Goal: Task Accomplishment & Management: Manage account settings

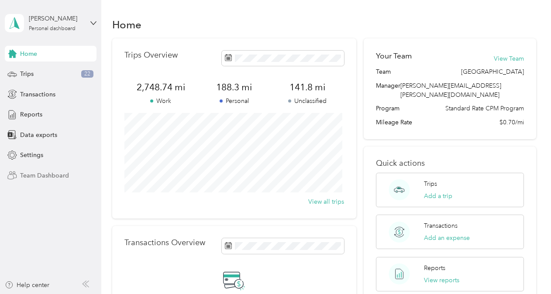
click at [52, 172] on span "Team Dashboard" at bounding box center [44, 175] width 49 height 9
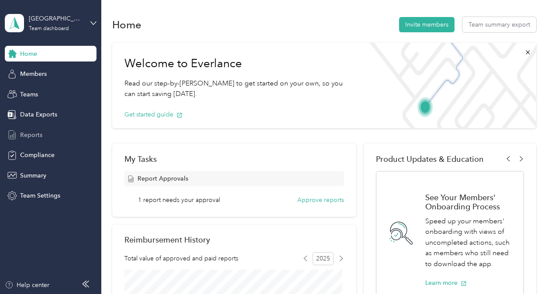
click at [37, 134] on span "Reports" at bounding box center [31, 135] width 22 height 9
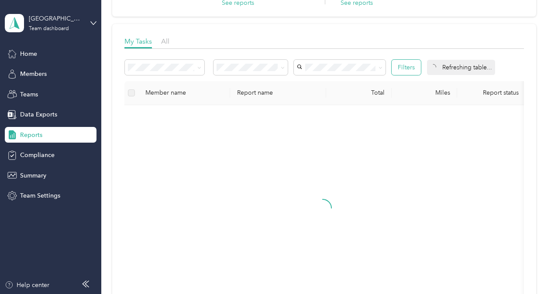
scroll to position [131, 0]
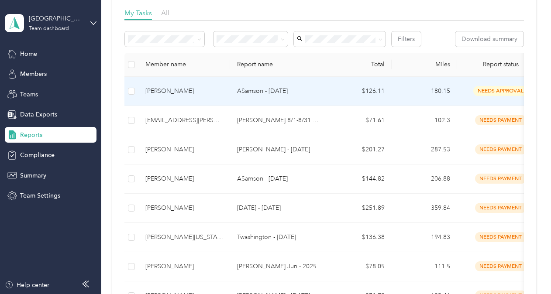
click at [298, 90] on p "ASamson - [DATE]" at bounding box center [278, 91] width 82 height 10
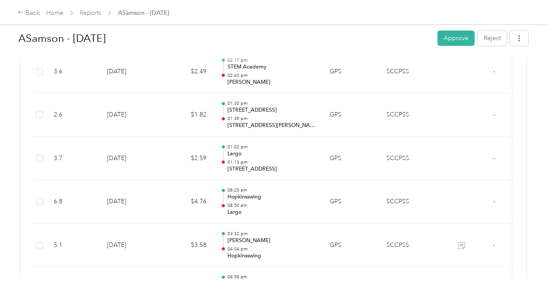
scroll to position [1398, 0]
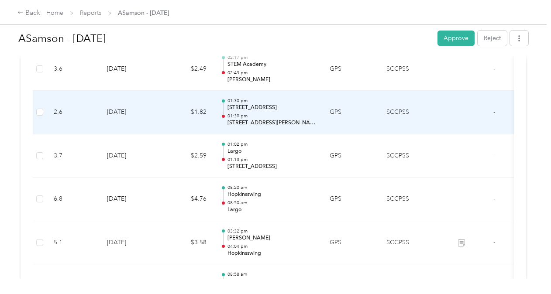
click at [269, 104] on p "[STREET_ADDRESS]" at bounding box center [272, 108] width 88 height 8
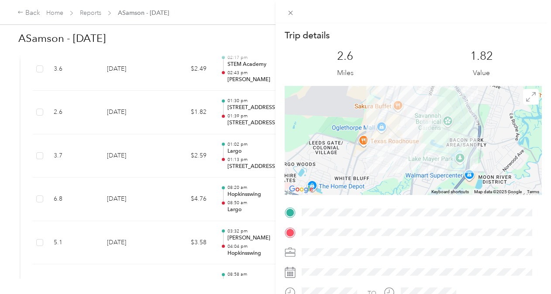
click at [191, 166] on div "Trip details This trip cannot be edited because it is either under review, appr…" at bounding box center [275, 147] width 551 height 294
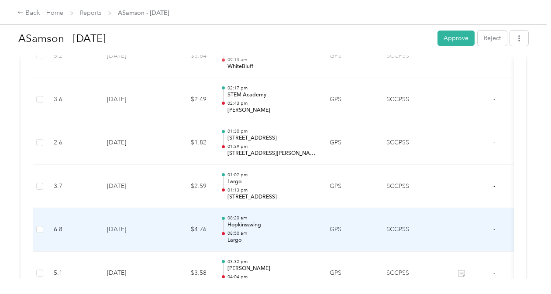
scroll to position [1354, 0]
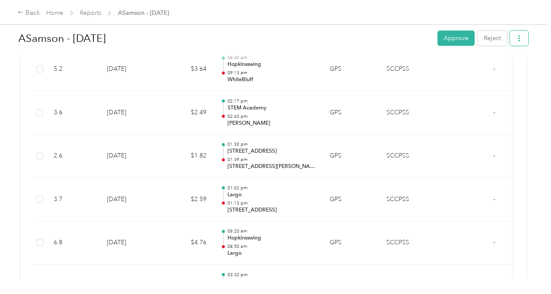
click at [516, 39] on icon "button" at bounding box center [519, 38] width 6 height 6
click at [520, 37] on button "button" at bounding box center [519, 38] width 18 height 15
click at [489, 39] on button "Reject" at bounding box center [492, 38] width 29 height 15
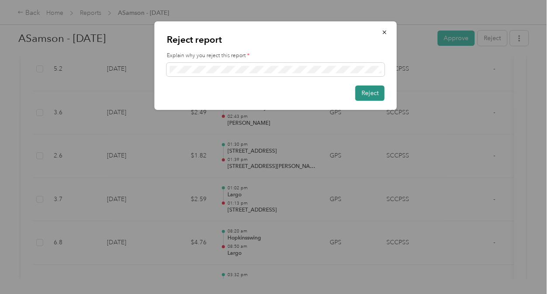
click at [369, 93] on button "Reject" at bounding box center [370, 93] width 29 height 15
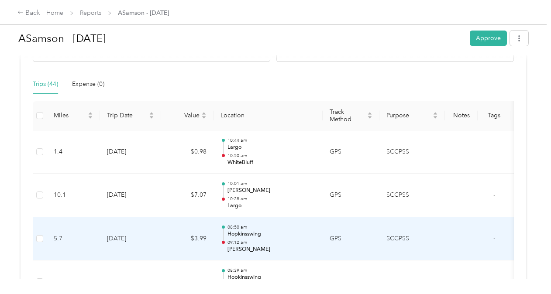
scroll to position [175, 0]
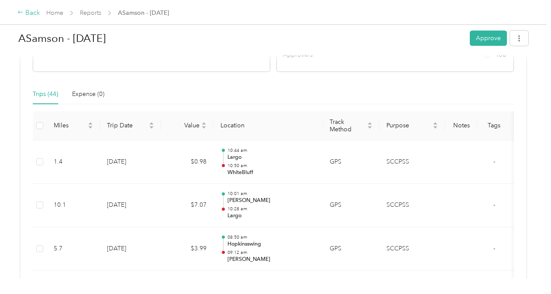
click at [36, 15] on div "Back" at bounding box center [28, 13] width 23 height 10
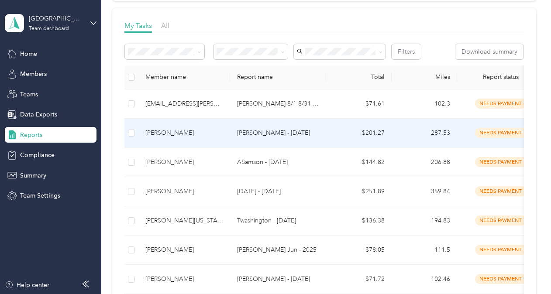
scroll to position [44, 0]
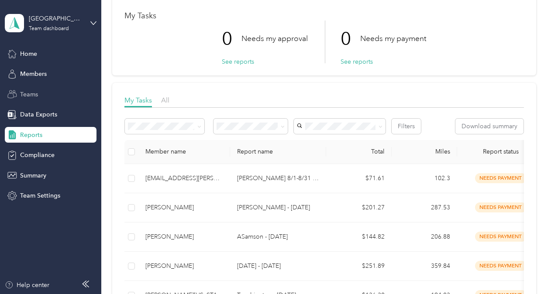
click at [35, 95] on span "Teams" at bounding box center [29, 94] width 18 height 9
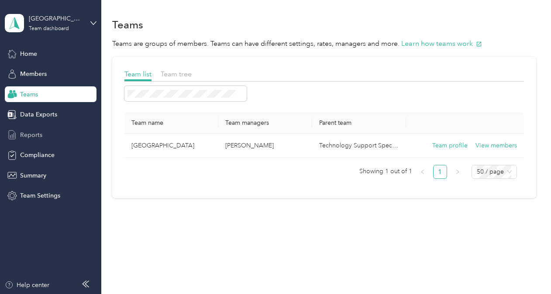
click at [28, 133] on span "Reports" at bounding box center [31, 135] width 22 height 9
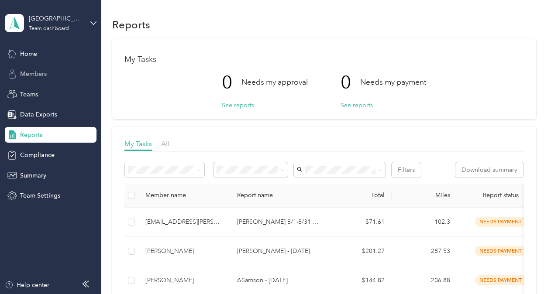
click at [32, 72] on span "Members" at bounding box center [33, 73] width 27 height 9
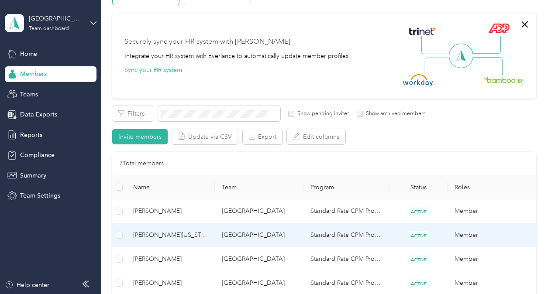
scroll to position [87, 0]
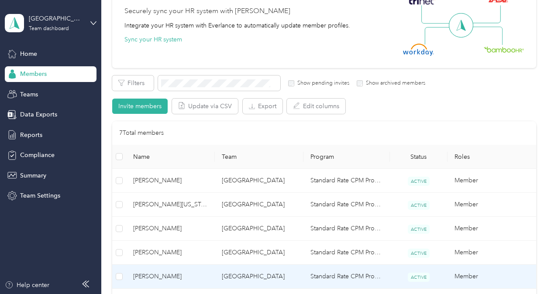
click at [165, 280] on span "[PERSON_NAME]" at bounding box center [170, 277] width 75 height 10
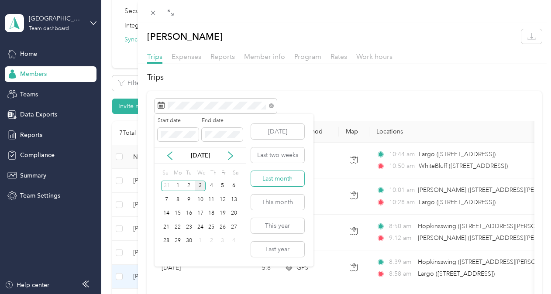
click at [288, 178] on button "Last month" at bounding box center [277, 178] width 53 height 15
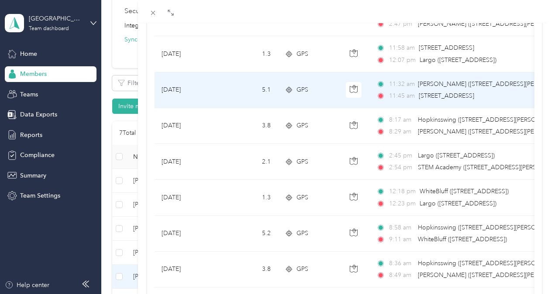
scroll to position [817, 0]
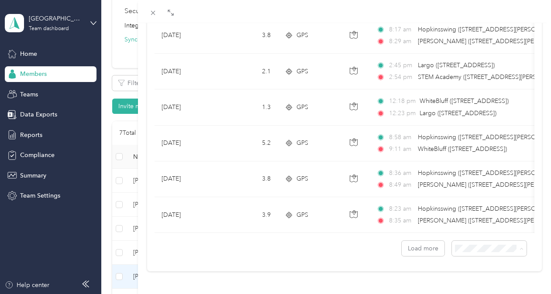
click at [469, 209] on span "50 per load" at bounding box center [468, 210] width 32 height 7
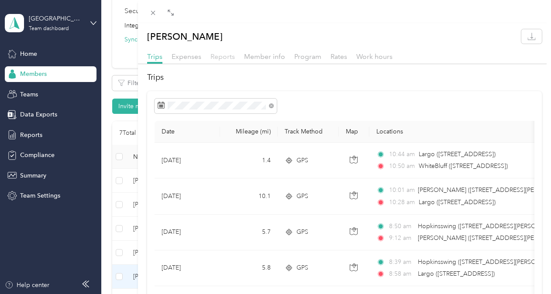
click at [221, 55] on span "Reports" at bounding box center [223, 56] width 24 height 8
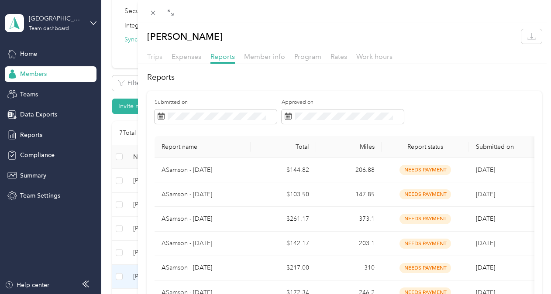
click at [158, 57] on span "Trips" at bounding box center [154, 56] width 15 height 8
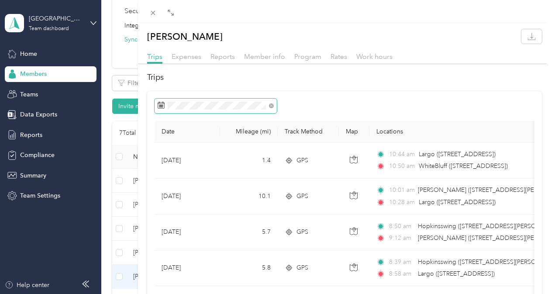
click at [217, 99] on span at bounding box center [216, 106] width 122 height 15
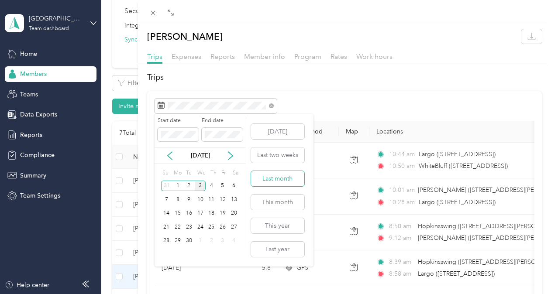
click at [281, 180] on button "Last month" at bounding box center [277, 178] width 53 height 15
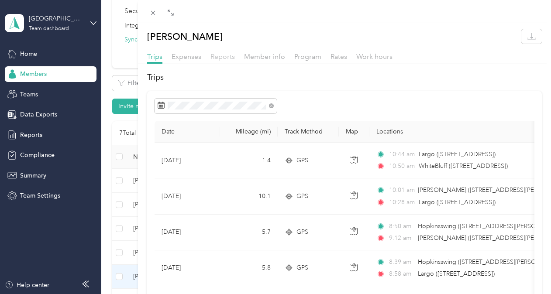
click at [224, 55] on span "Reports" at bounding box center [223, 56] width 24 height 8
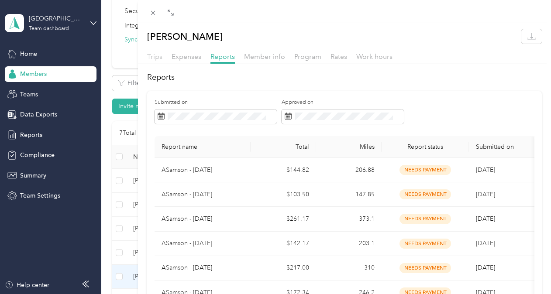
click at [154, 58] on span "Trips" at bounding box center [154, 56] width 15 height 8
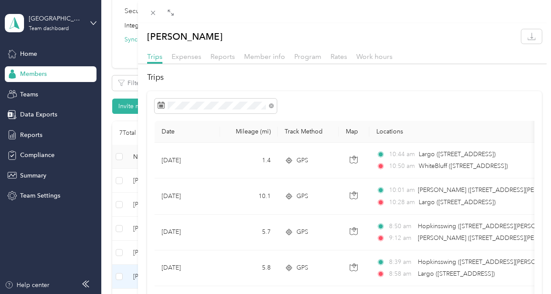
click at [352, 101] on div at bounding box center [345, 106] width 380 height 15
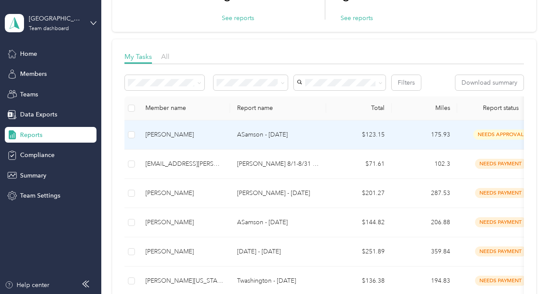
click at [249, 131] on p "ASamson - [DATE]" at bounding box center [278, 135] width 82 height 10
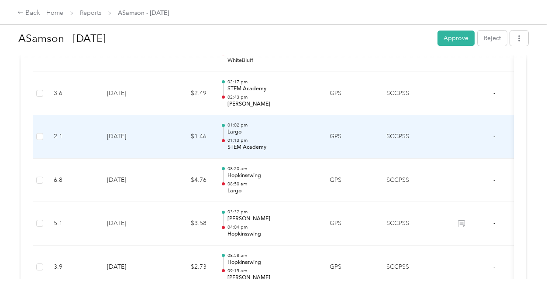
scroll to position [1354, 0]
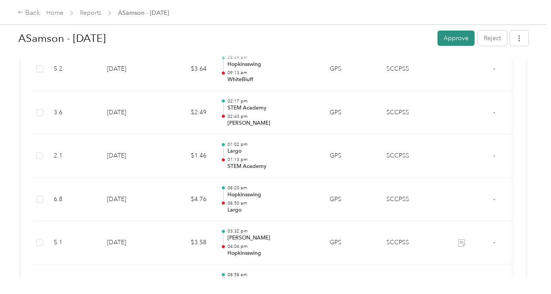
click at [450, 39] on button "Approve" at bounding box center [456, 38] width 37 height 15
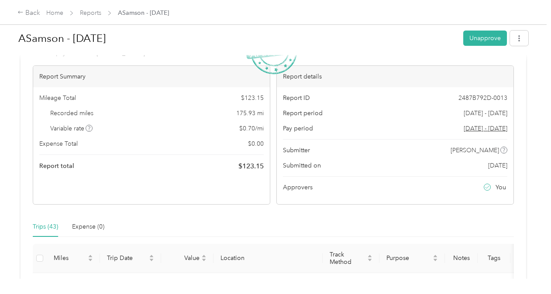
scroll to position [0, 0]
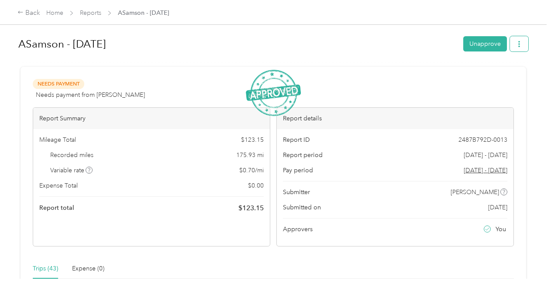
click at [521, 44] on button "button" at bounding box center [519, 43] width 18 height 15
click at [499, 72] on span "Download" at bounding box center [492, 75] width 29 height 9
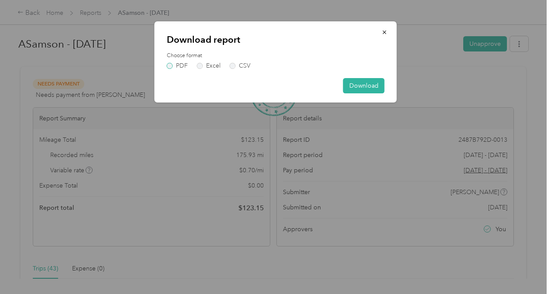
click at [172, 67] on label "PDF" at bounding box center [177, 66] width 21 height 6
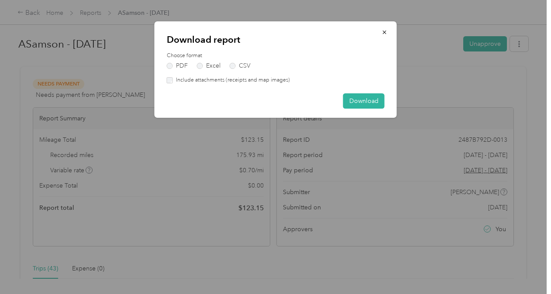
click at [432, 93] on div "Download report Choose format PDF Excel CSV Include attachments (receipts and m…" at bounding box center [397, 70] width 242 height 99
click at [380, 31] on button "button" at bounding box center [385, 31] width 18 height 15
